Goal: Task Accomplishment & Management: Manage account settings

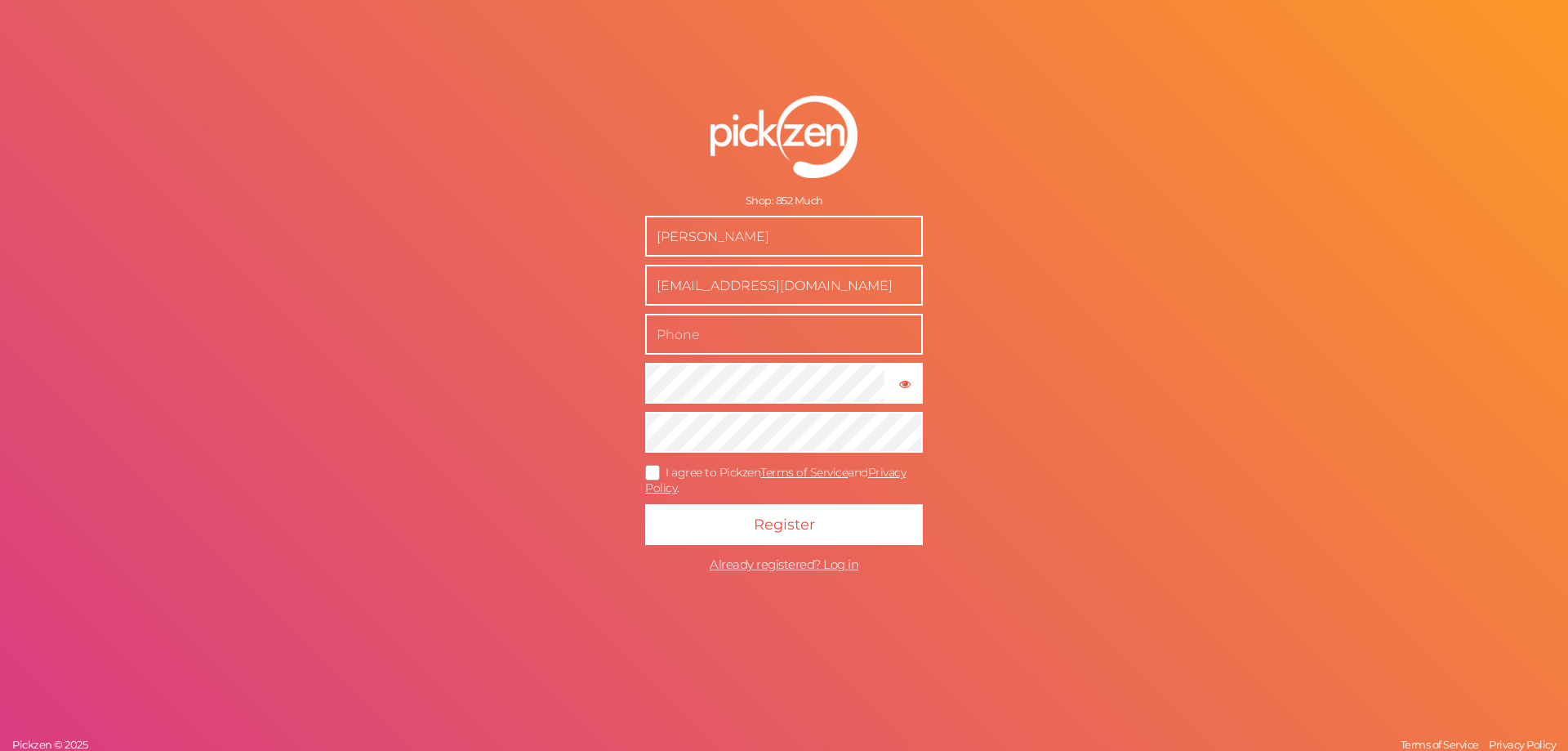
click at [698, 336] on input "text" at bounding box center [784, 334] width 278 height 41
type input "9270355589"
click at [649, 472] on icon at bounding box center [653, 472] width 26 height 9
click at [0, 0] on input "I agree to Pickzen Terms of Service and Privacy Policy ." at bounding box center [0, 0] width 0 height 0
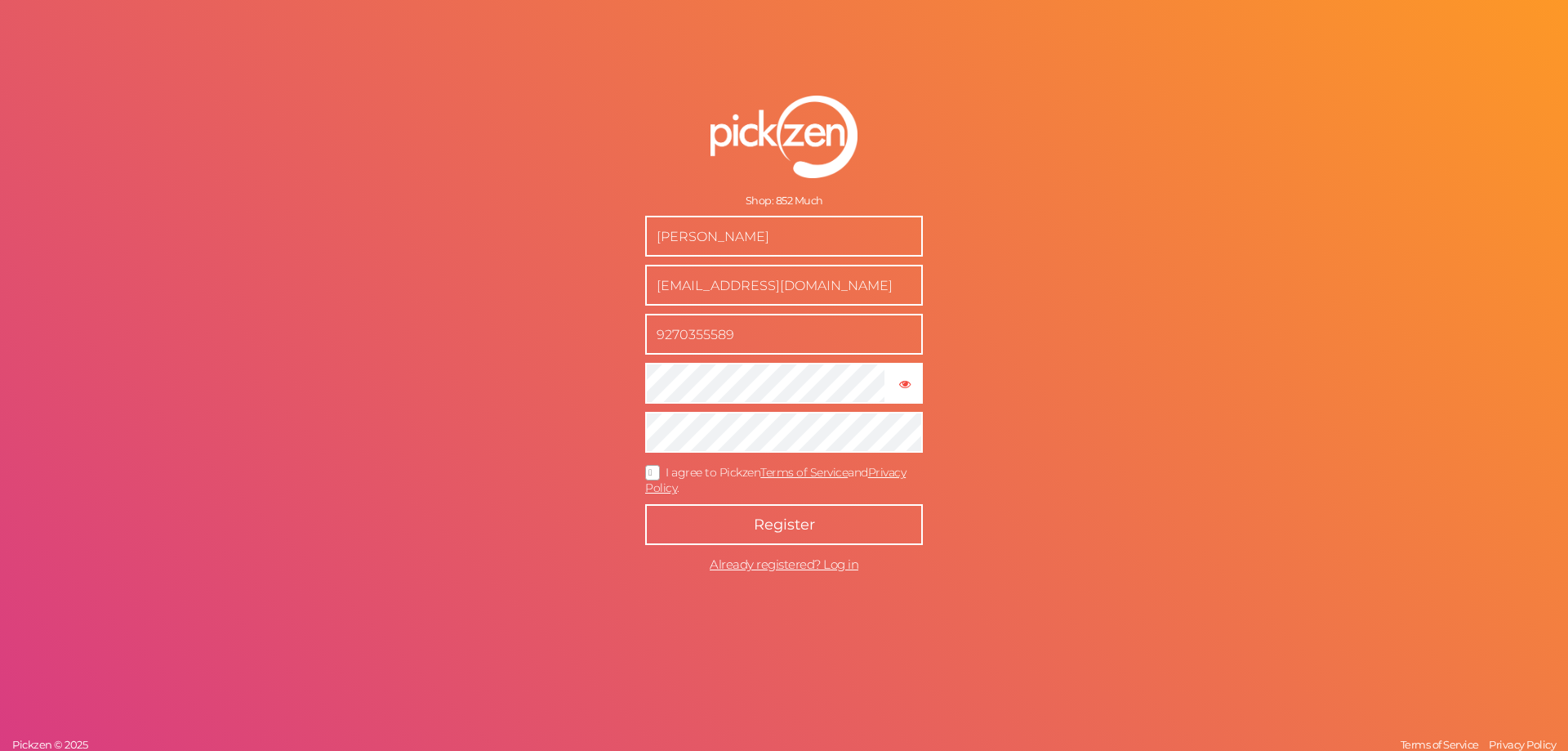
click at [743, 528] on button "Register" at bounding box center [784, 524] width 278 height 41
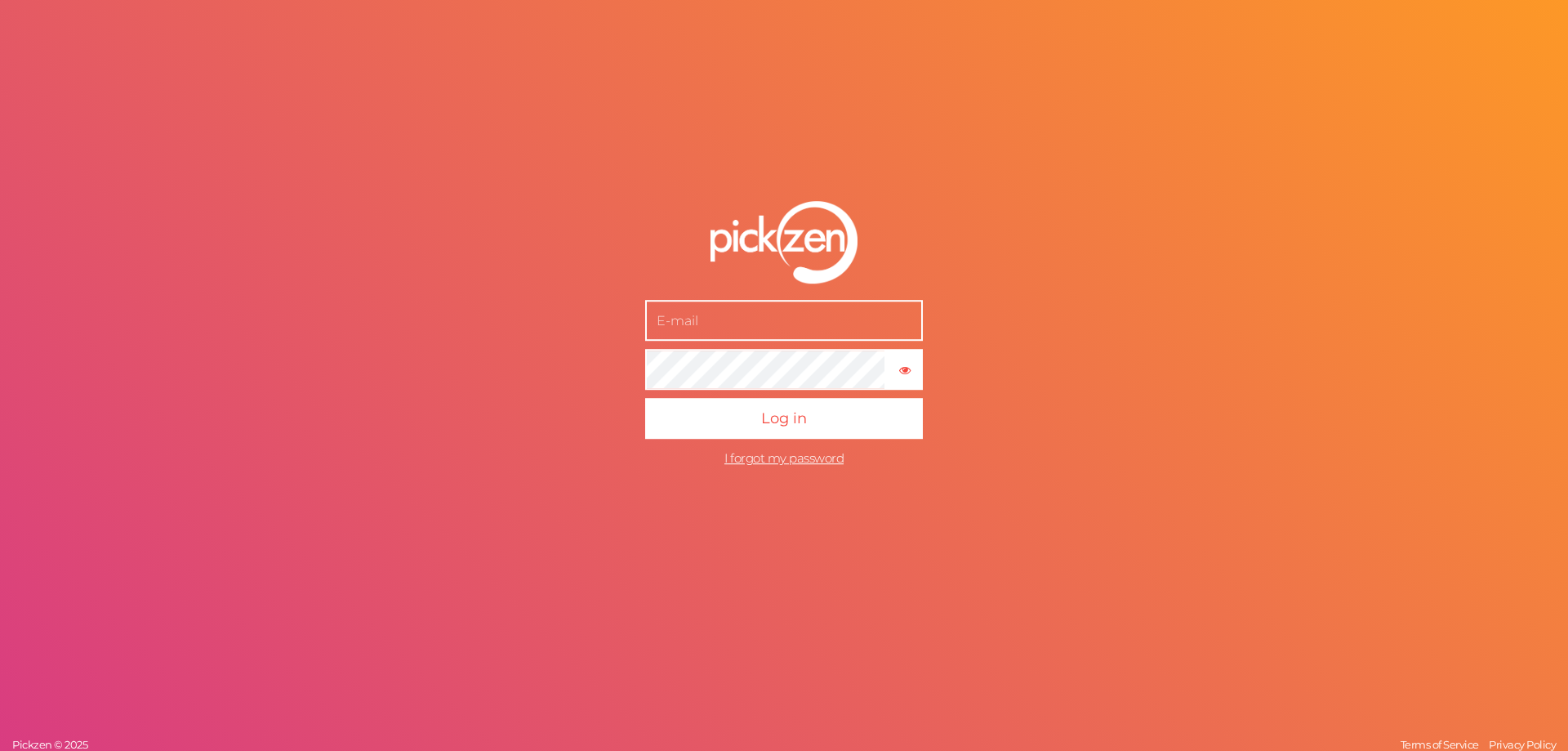
click at [736, 324] on input "text" at bounding box center [784, 321] width 278 height 41
type input "[EMAIL_ADDRESS][DOMAIN_NAME]"
drag, startPoint x: 873, startPoint y: 321, endPoint x: 609, endPoint y: 309, distance: 264.3
click at [609, 309] on form "[EMAIL_ADDRESS][DOMAIN_NAME] × Show password Log in I forgot my password" at bounding box center [784, 338] width 409 height 340
click at [911, 369] on tooltip "× Show password" at bounding box center [904, 369] width 34 height 13
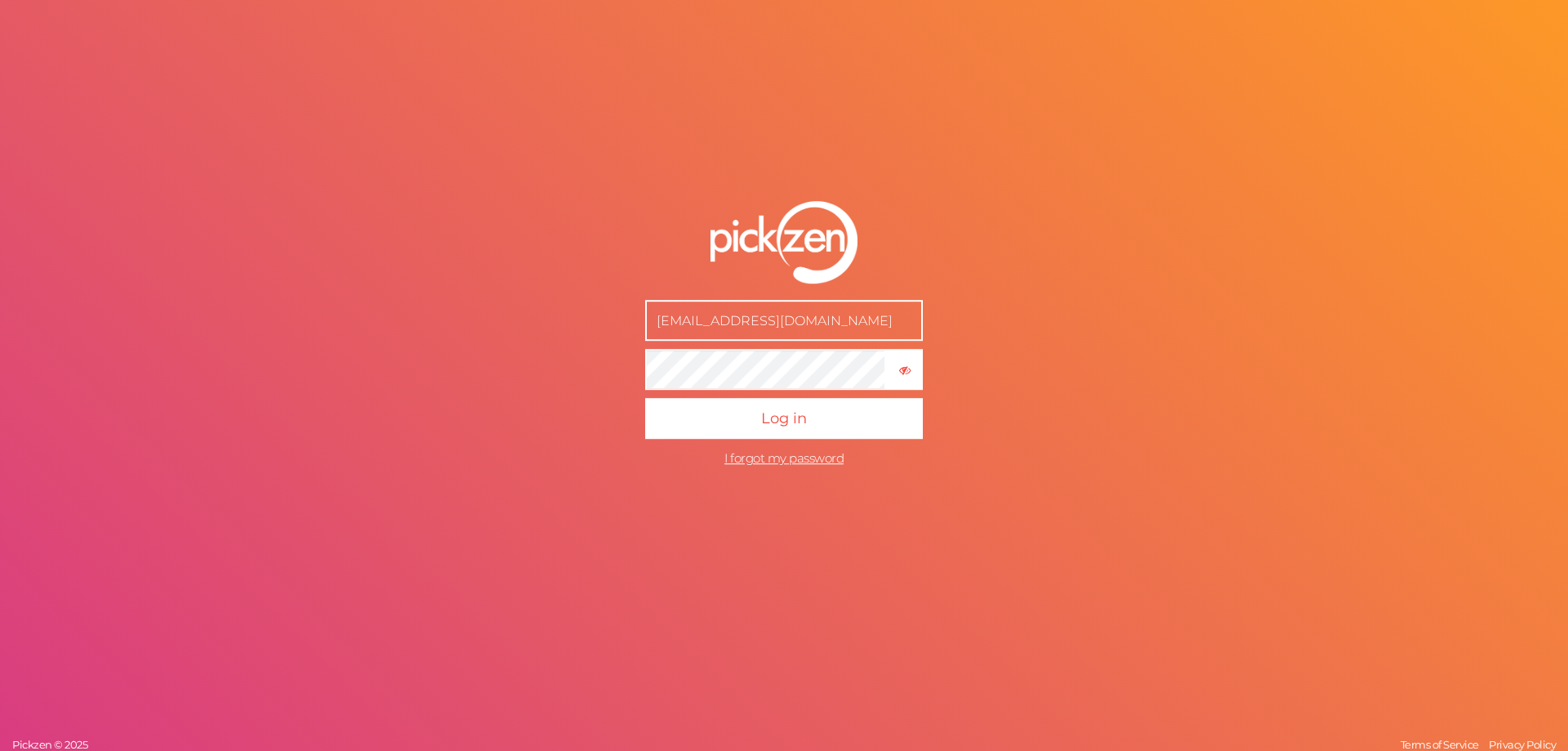
click at [587, 368] on form "[EMAIL_ADDRESS][DOMAIN_NAME] × Hide password Log in I forgot my password" at bounding box center [784, 338] width 409 height 340
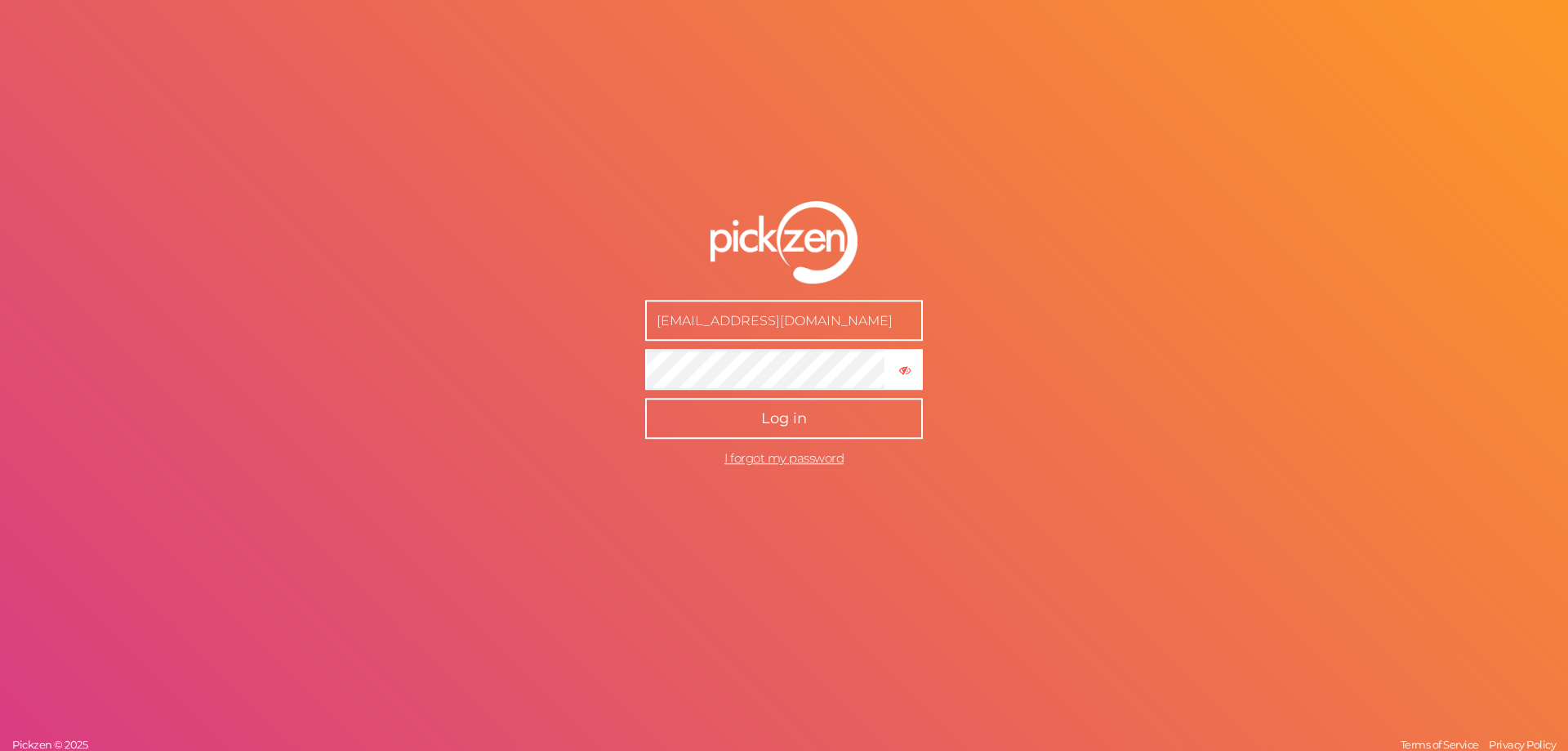
click at [743, 420] on button "Log in" at bounding box center [784, 419] width 278 height 41
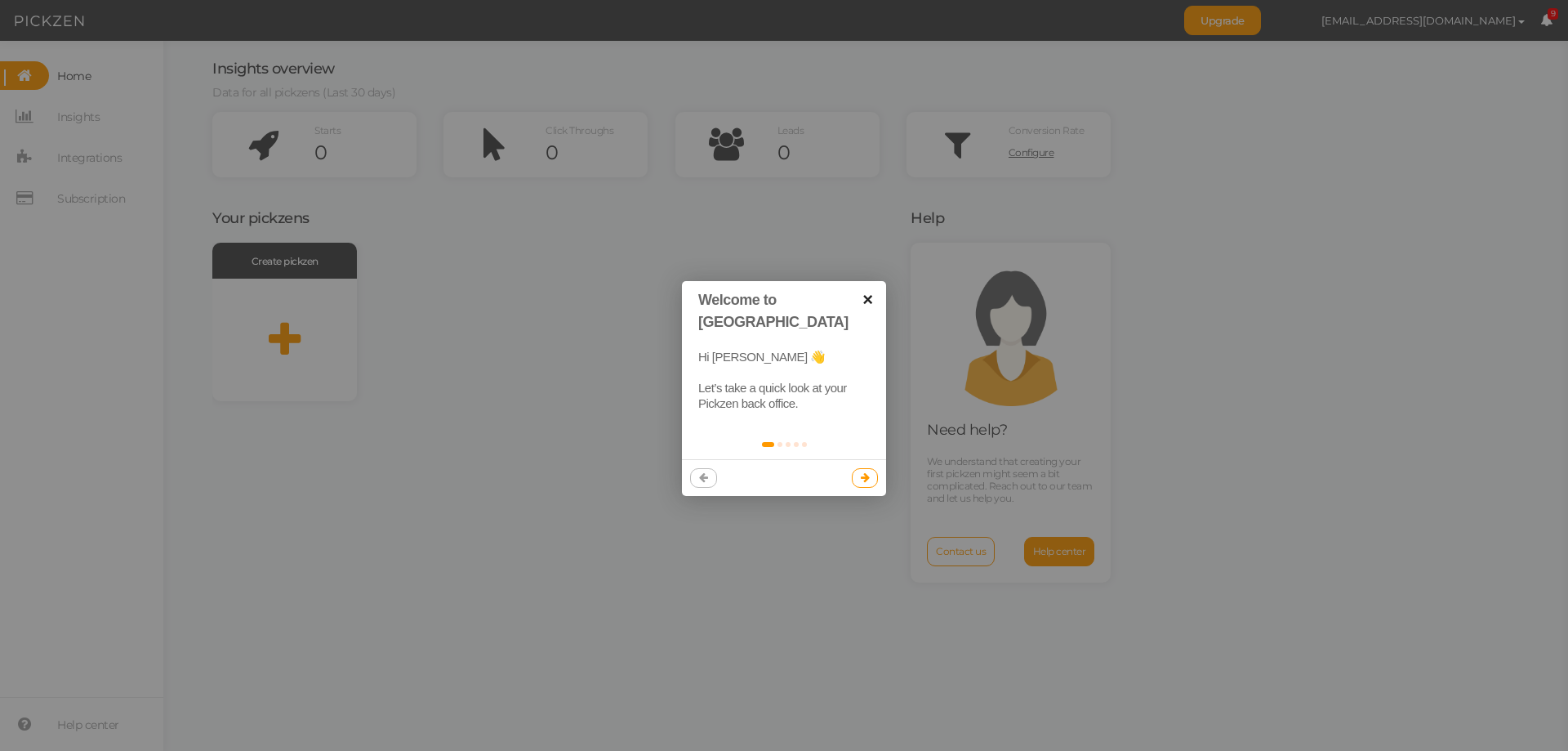
click at [864, 296] on link "×" at bounding box center [868, 300] width 37 height 37
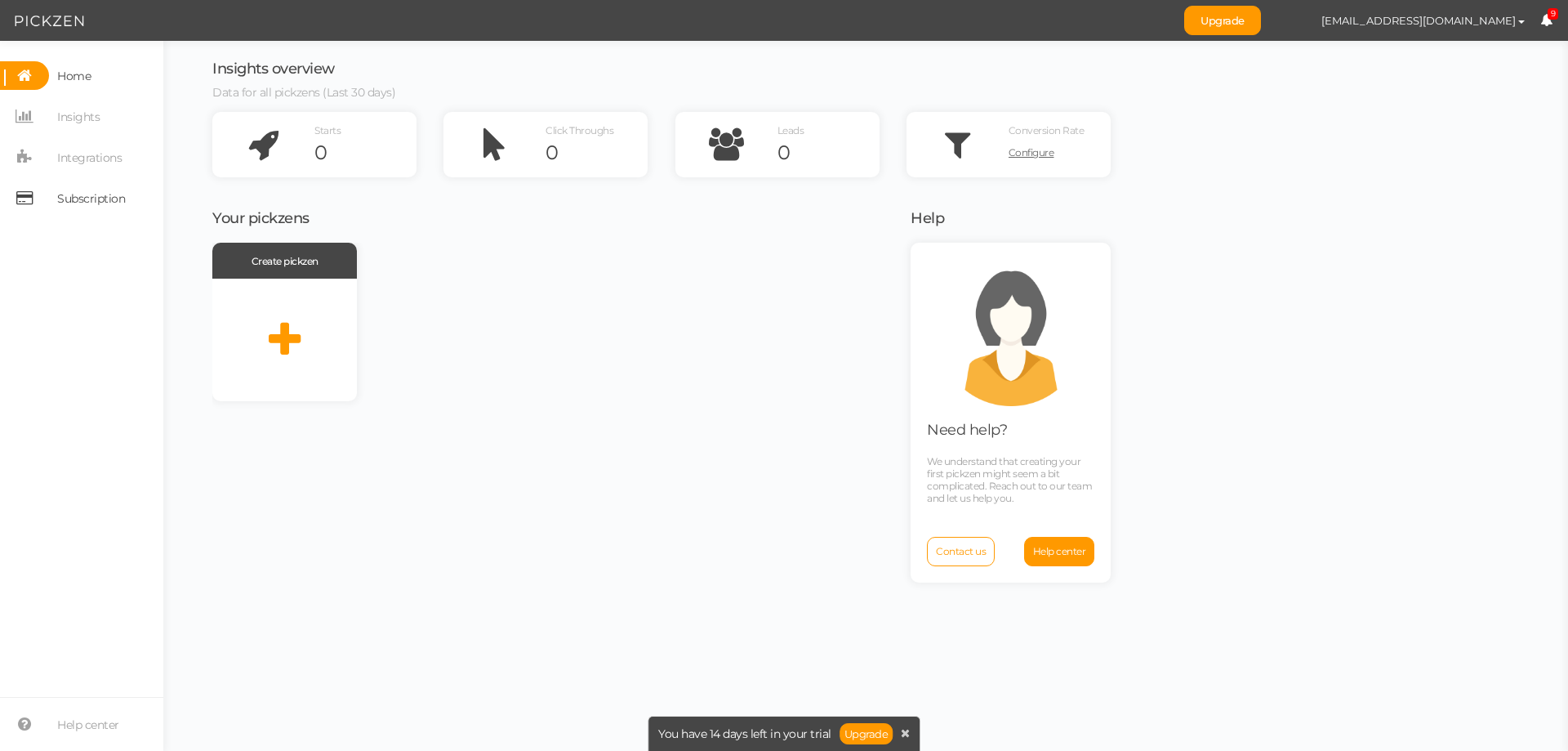
click at [112, 201] on span "Subscription" at bounding box center [91, 198] width 68 height 26
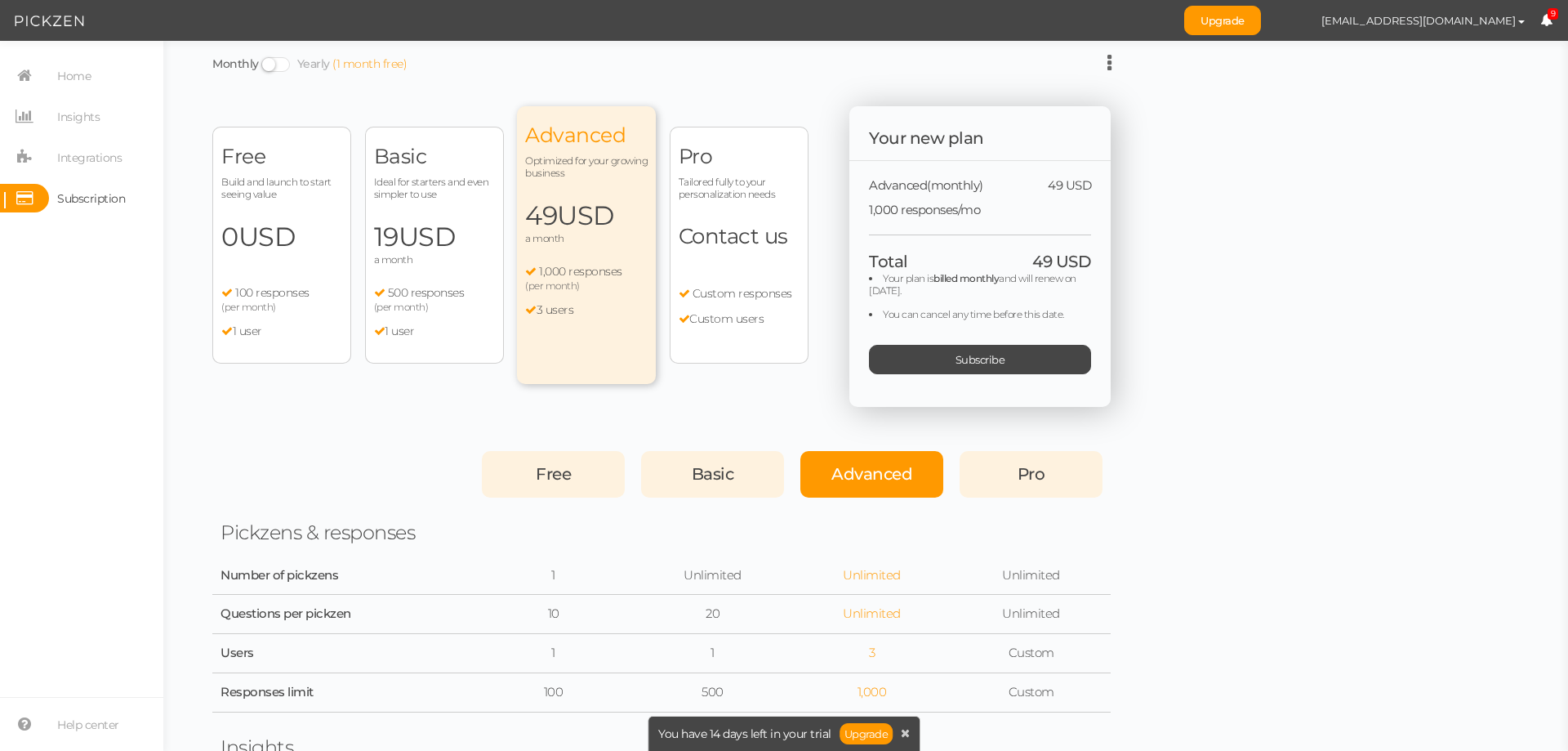
click at [265, 211] on div "Free Build and launch to start seeing value 0 USD a month 100 responses (per mo…" at bounding box center [282, 245] width 139 height 237
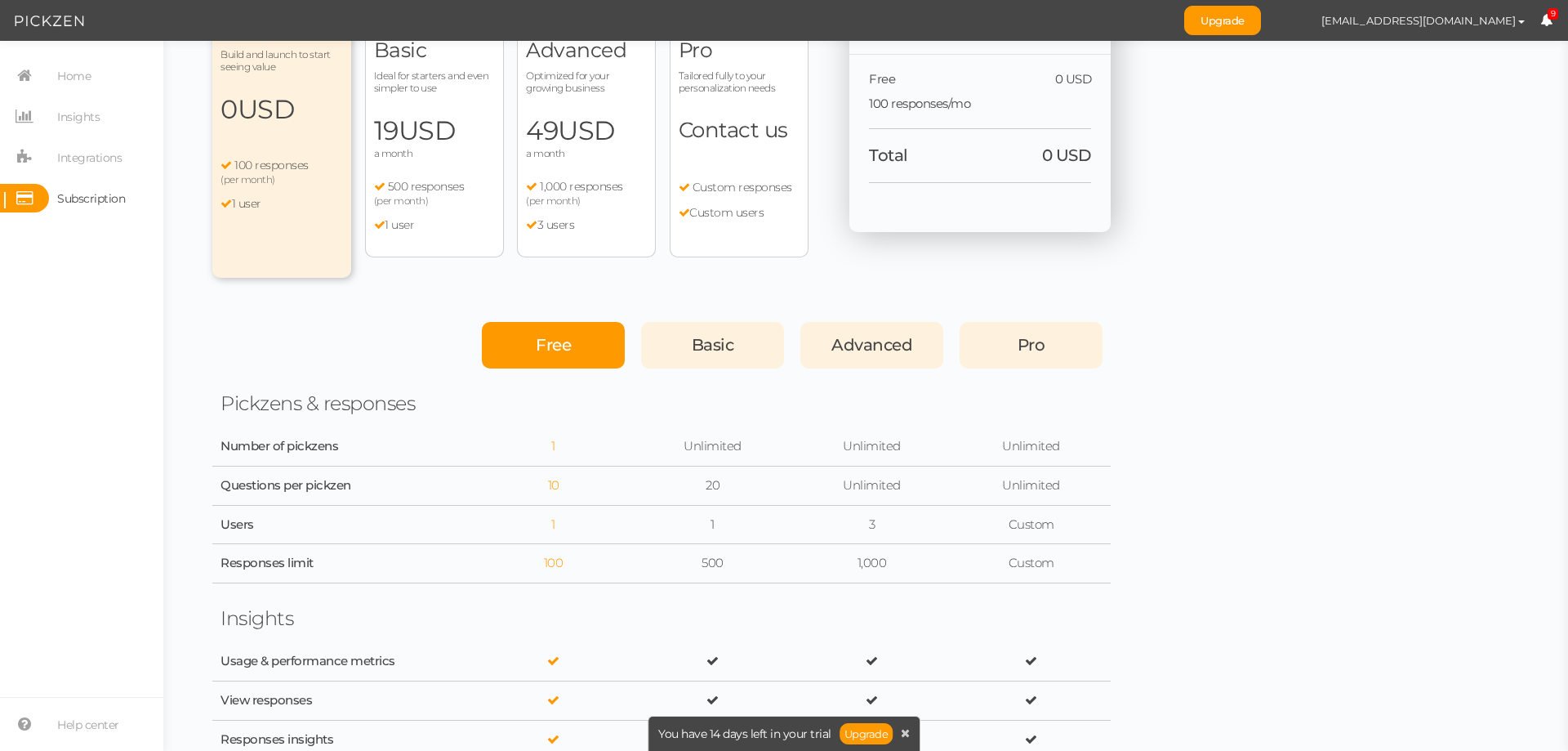
scroll to position [409, 0]
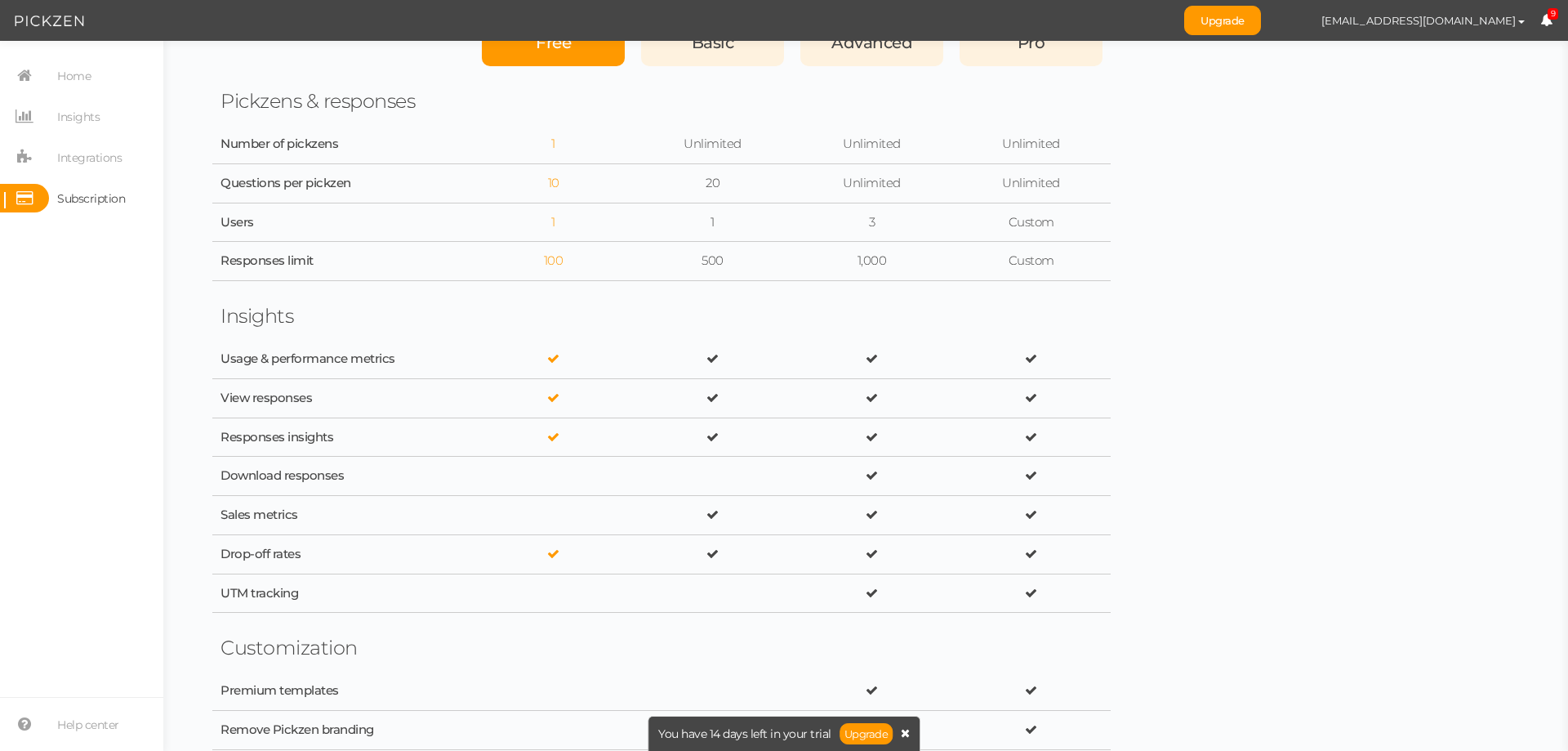
click at [909, 728] on icon at bounding box center [905, 733] width 9 height 12
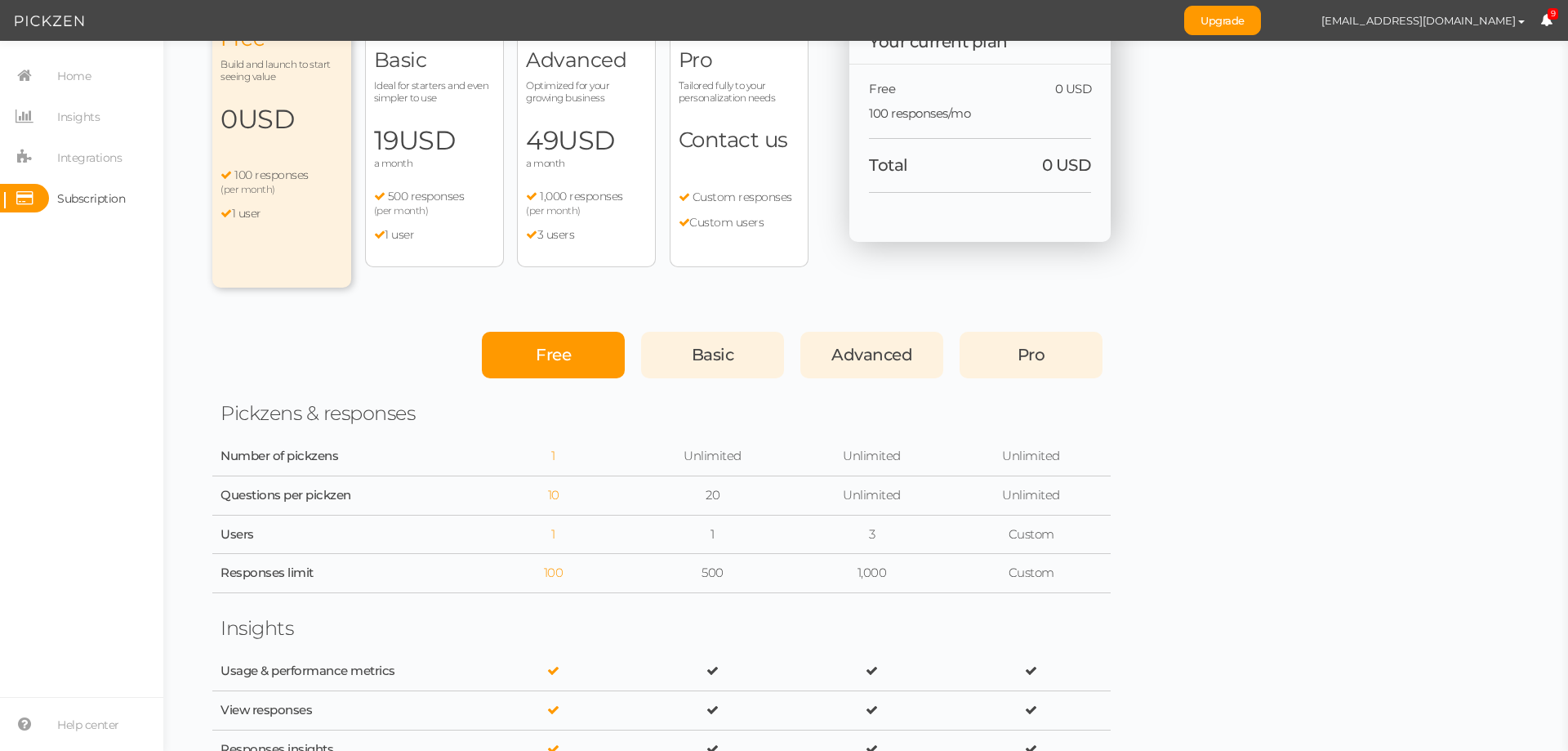
scroll to position [81, 0]
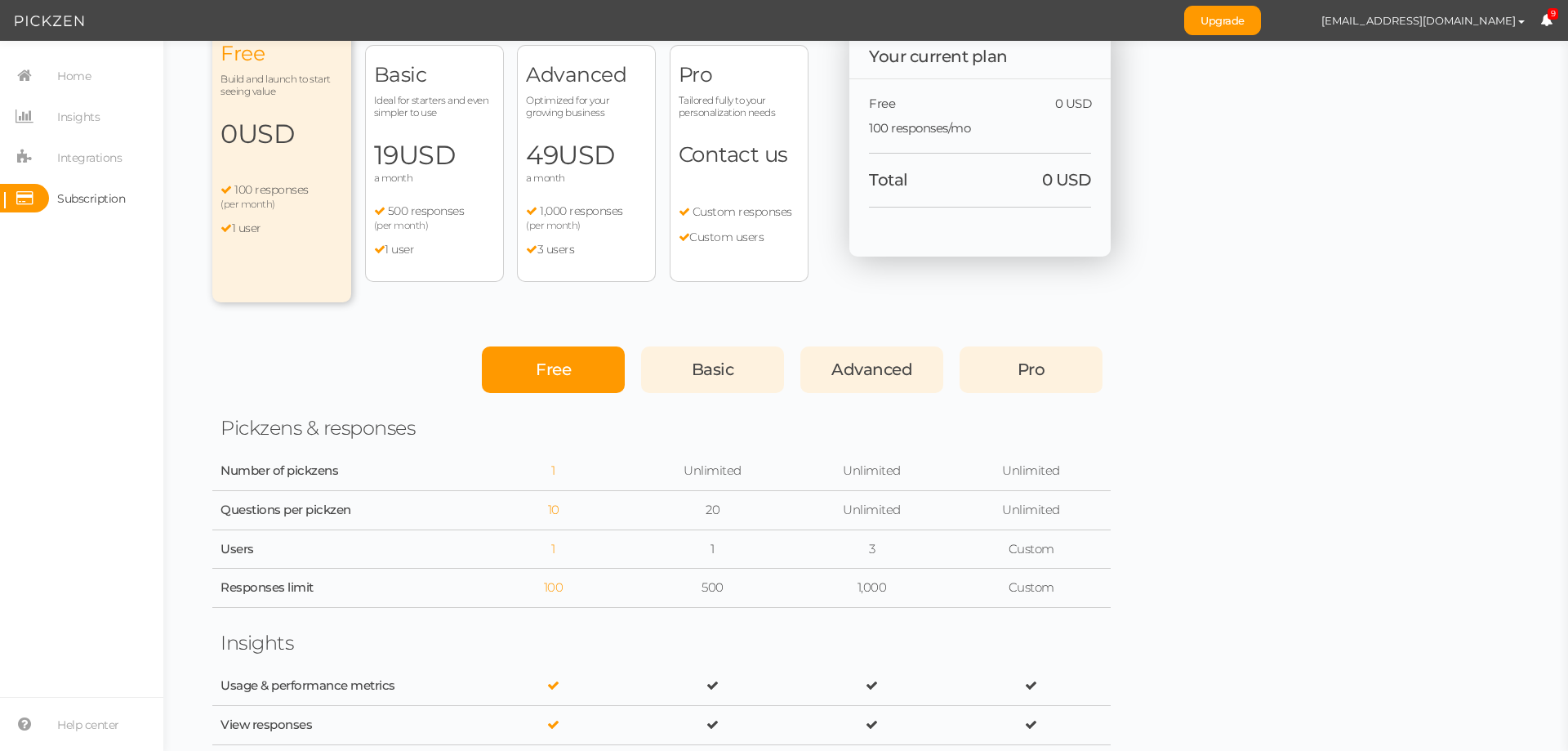
click at [237, 108] on div "Free Build and launch to start seeing value 0 USD a month 100 responses (per mo…" at bounding box center [282, 163] width 139 height 278
click at [596, 384] on div "Free" at bounding box center [553, 369] width 143 height 46
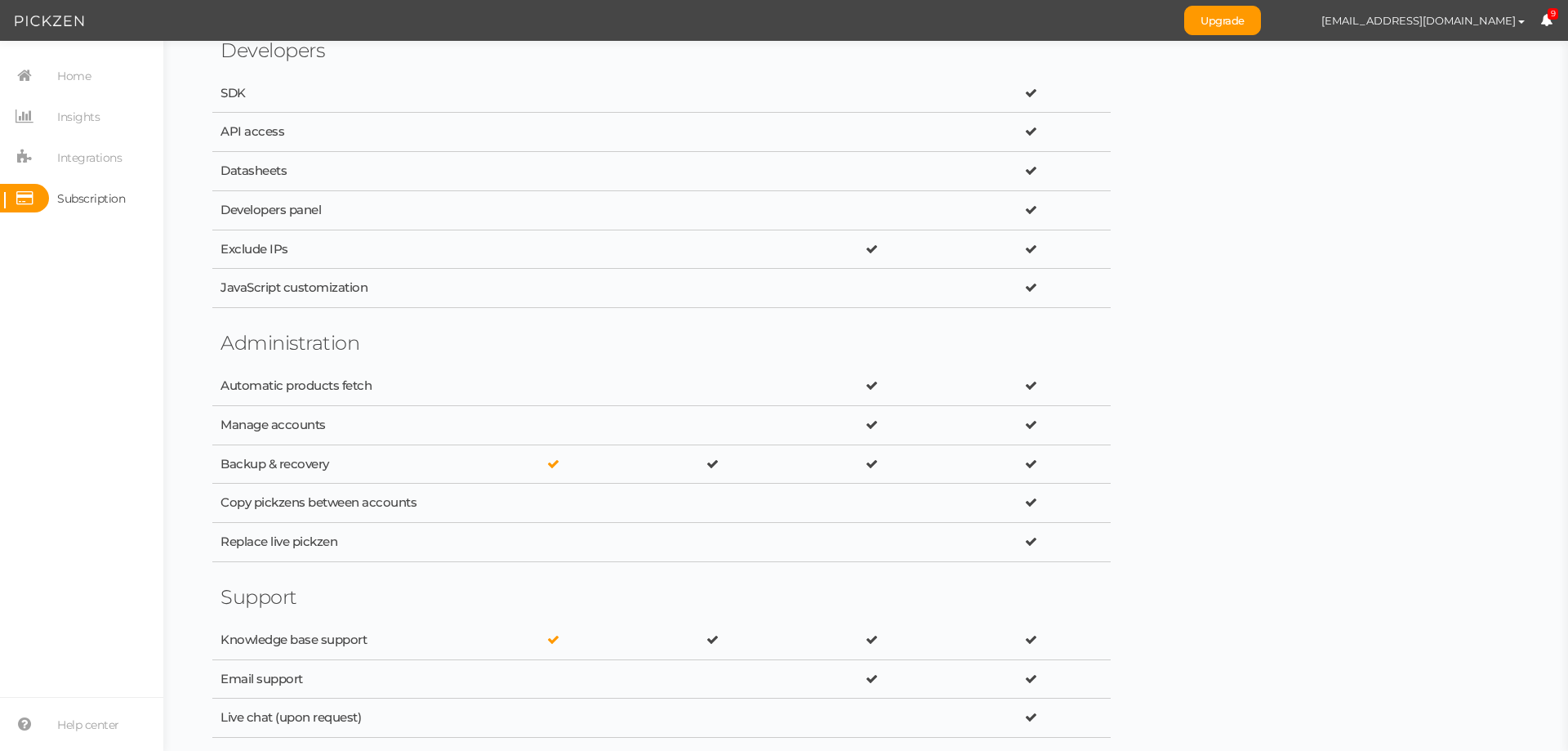
scroll to position [2698, 0]
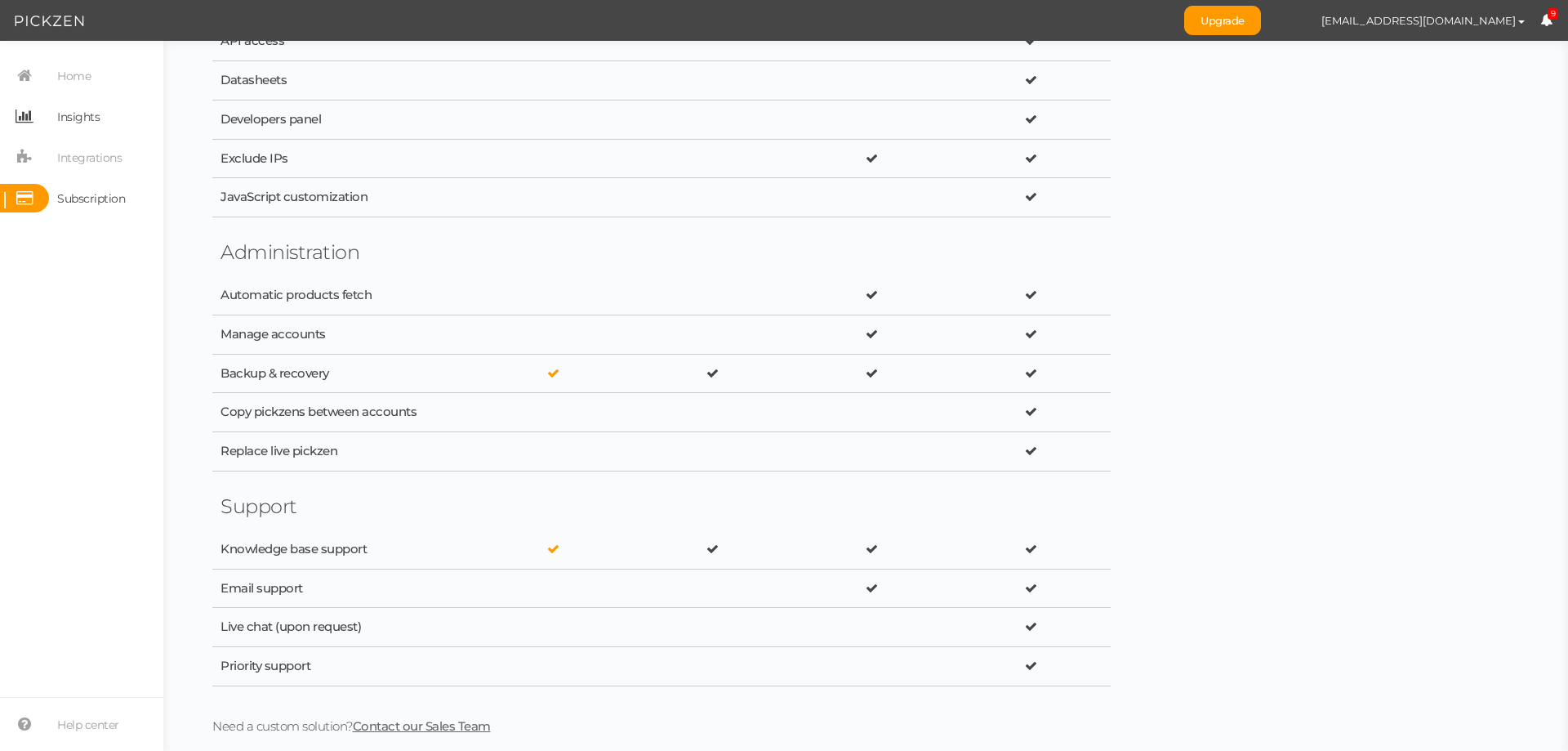
click at [60, 114] on span "Insights" at bounding box center [78, 117] width 43 height 26
